Goal: Task Accomplishment & Management: Use online tool/utility

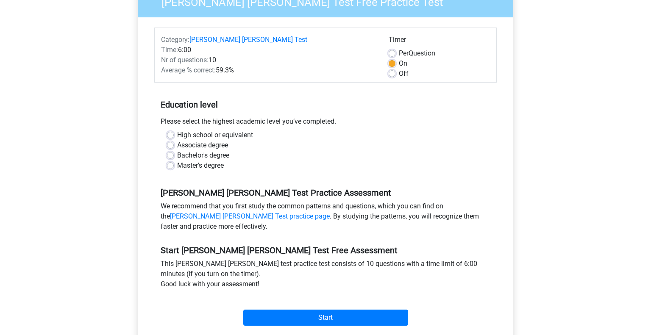
scroll to position [101, 0]
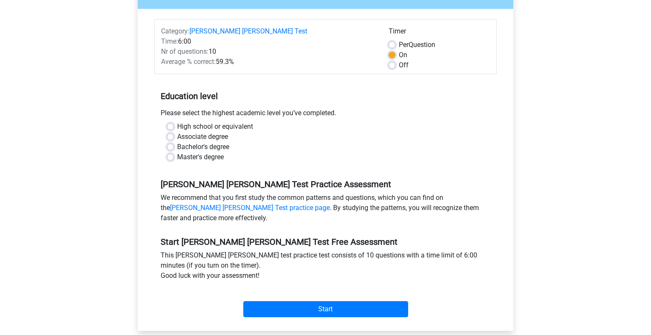
click at [200, 122] on label "High school or equivalent" at bounding box center [215, 127] width 76 height 10
click at [174, 122] on input "High school or equivalent" at bounding box center [170, 126] width 7 height 8
radio input "true"
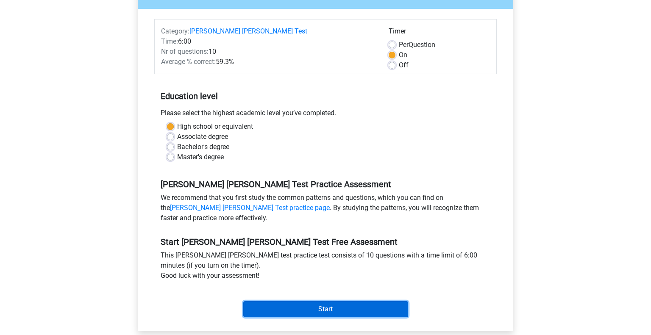
click at [311, 301] on input "Start" at bounding box center [325, 309] width 165 height 16
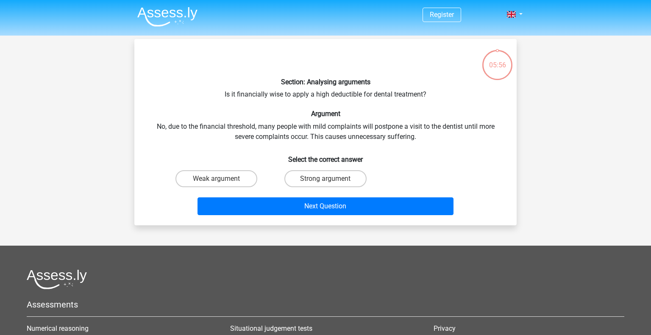
click at [315, 92] on div "Section: Analysing arguments Is it financially wise to apply a high deductible …" at bounding box center [326, 132] width 376 height 173
click at [330, 140] on div "Section: Analysing arguments Is it financially wise to apply a high deductible …" at bounding box center [326, 132] width 376 height 173
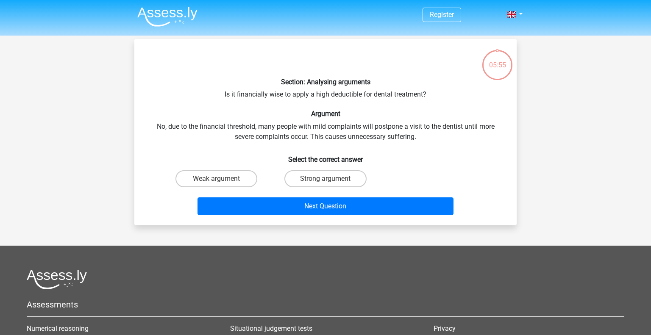
click at [330, 140] on div "Section: Analysing arguments Is it financially wise to apply a high deductible …" at bounding box center [326, 132] width 376 height 173
